Goal: Task Accomplishment & Management: Manage account settings

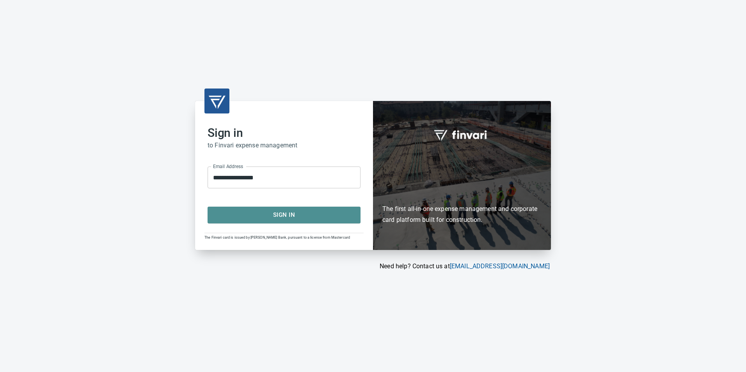
click at [277, 218] on span "Sign In" at bounding box center [284, 215] width 136 height 10
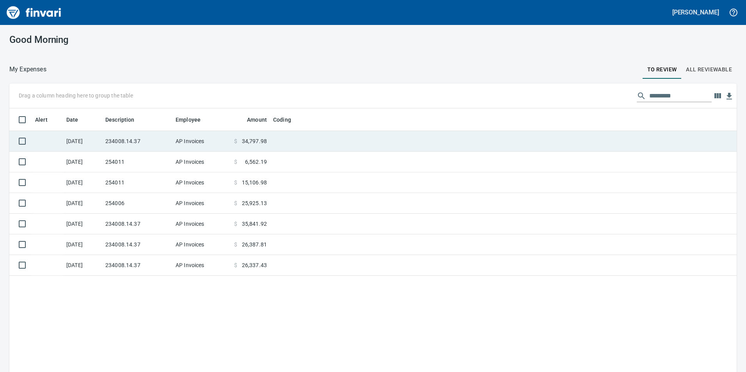
scroll to position [280, 715]
click at [272, 137] on td at bounding box center [367, 141] width 195 height 21
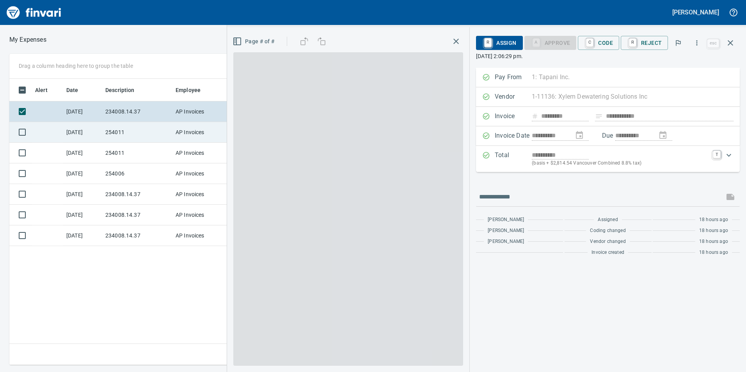
scroll to position [280, 526]
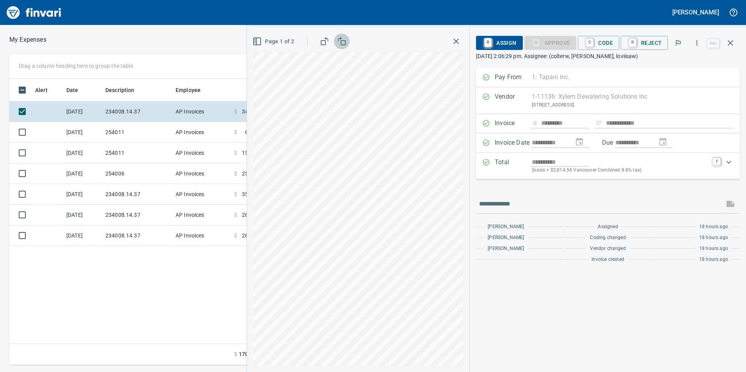
click at [340, 46] on button "button" at bounding box center [342, 42] width 16 height 16
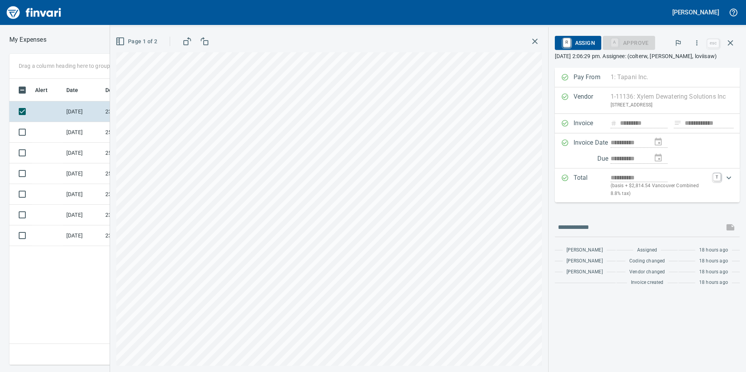
click at [340, 46] on div "Page 1 of 2" at bounding box center [328, 42] width 425 height 16
click at [204, 43] on rect "button" at bounding box center [206, 43] width 4 height 4
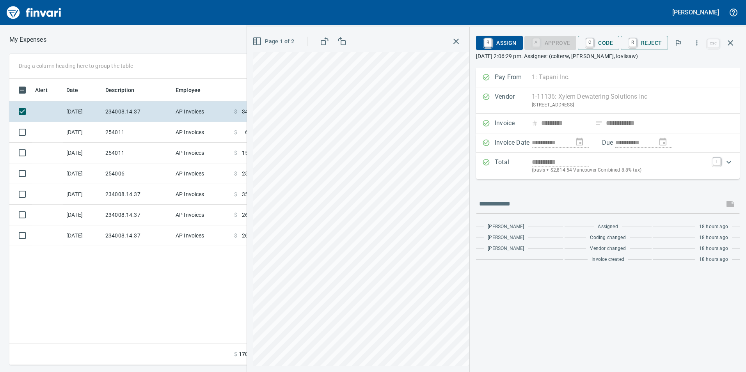
click at [204, 43] on div "**********" at bounding box center [373, 199] width 746 height 331
click at [342, 44] on rect "button" at bounding box center [343, 43] width 4 height 4
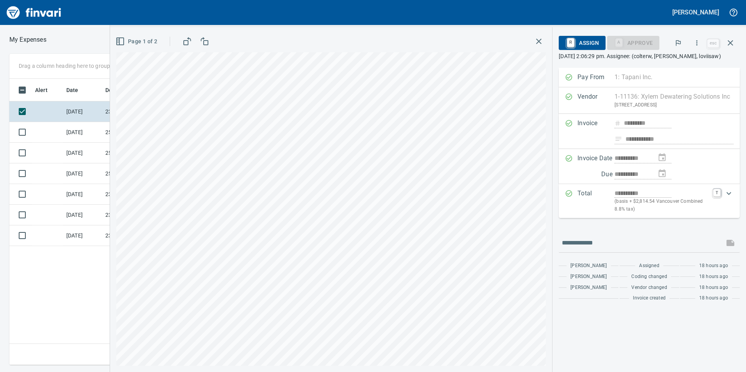
click at [117, 39] on icon "button" at bounding box center [119, 41] width 9 height 9
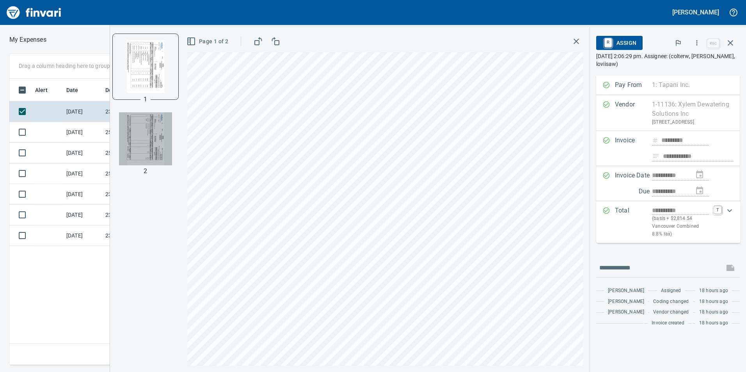
click at [149, 117] on img "button" at bounding box center [145, 138] width 53 height 53
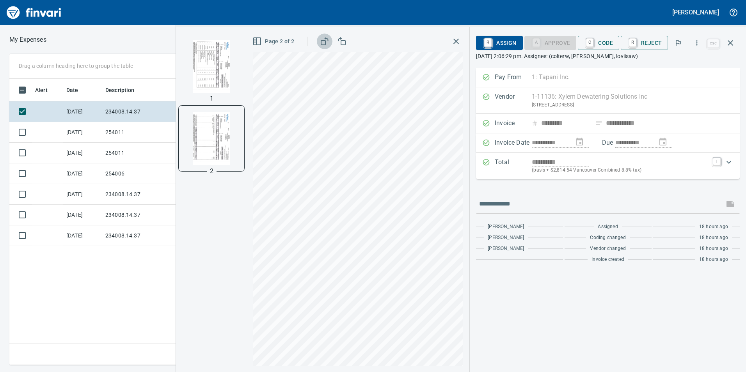
click at [324, 41] on rect "button" at bounding box center [323, 43] width 4 height 4
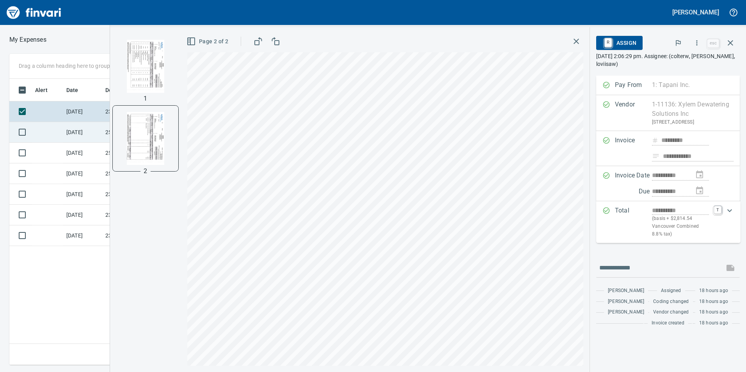
click at [70, 136] on td "[DATE]" at bounding box center [82, 132] width 39 height 21
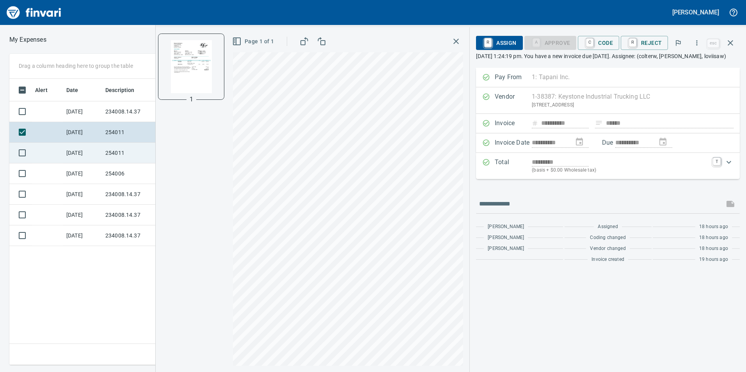
click at [88, 152] on td "[DATE]" at bounding box center [82, 153] width 39 height 21
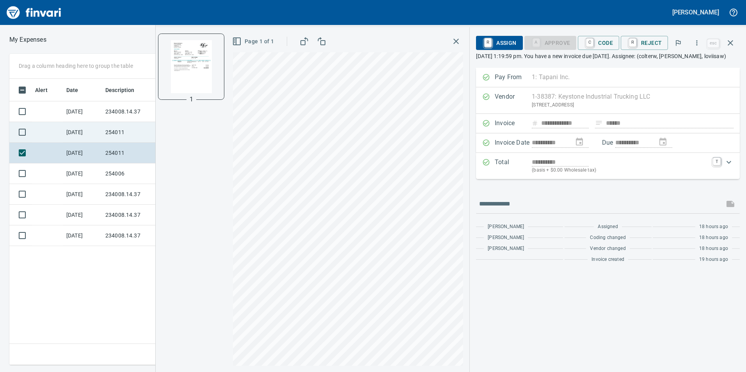
click at [101, 132] on td "[DATE]" at bounding box center [82, 132] width 39 height 21
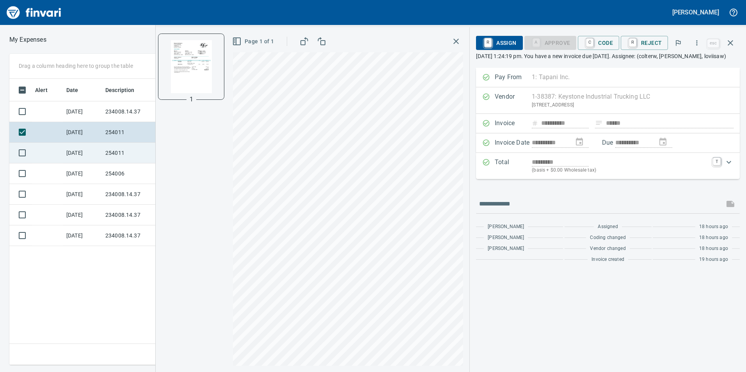
click at [99, 149] on td "[DATE]" at bounding box center [82, 153] width 39 height 21
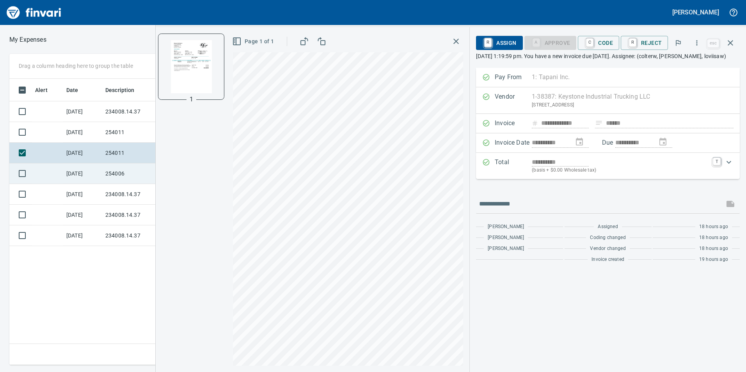
click at [89, 179] on td "[DATE]" at bounding box center [82, 173] width 39 height 21
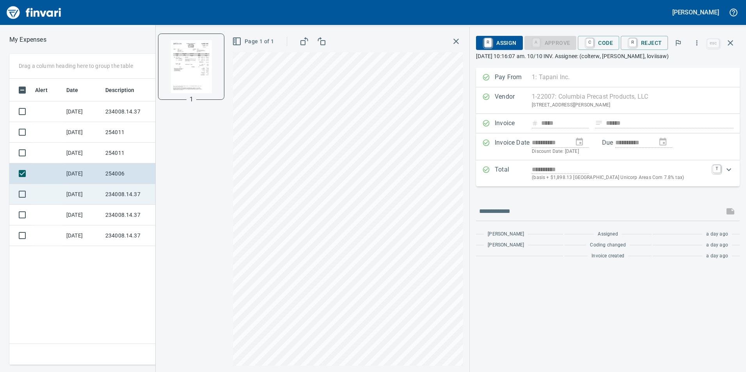
click at [79, 195] on td "[DATE]" at bounding box center [82, 194] width 39 height 21
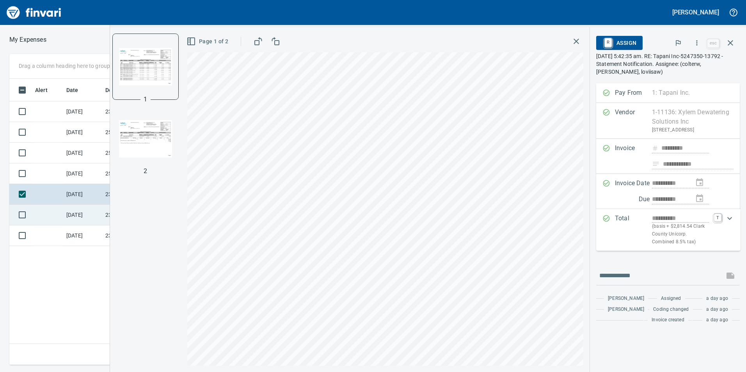
click at [81, 215] on td "[DATE]" at bounding box center [82, 215] width 39 height 21
